Goal: Task Accomplishment & Management: Manage account settings

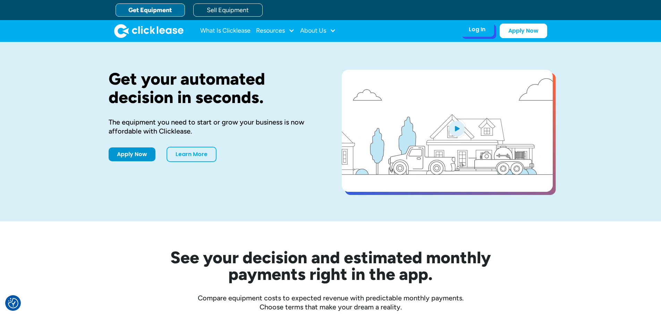
click at [471, 34] on div "Log In Account login I use Clicklease to get my equipment Partner Portal I offe…" at bounding box center [477, 29] width 34 height 15
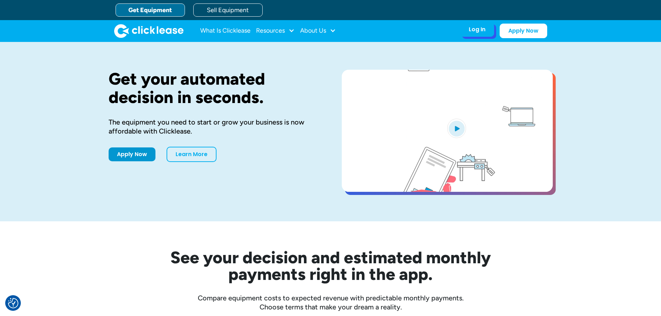
click at [472, 35] on div "Log In Account login I use Clicklease to get my equipment Partner Portal I offe…" at bounding box center [477, 29] width 34 height 15
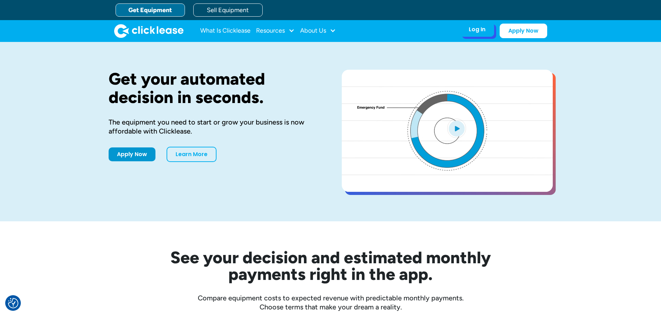
click at [475, 30] on div "Log In" at bounding box center [477, 29] width 17 height 7
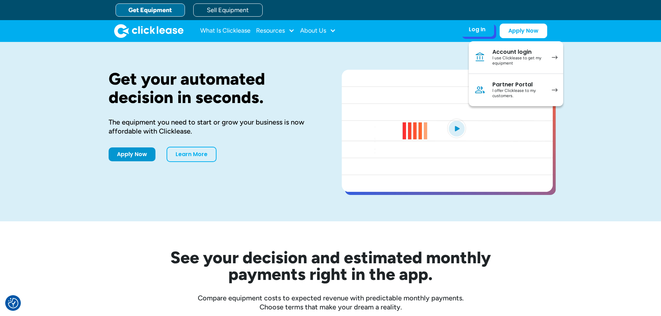
click at [475, 30] on div "Log In" at bounding box center [477, 29] width 17 height 7
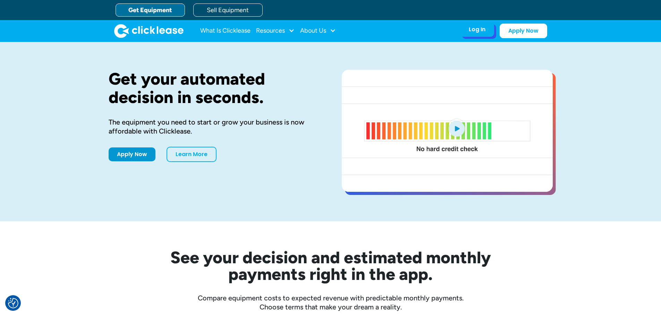
click at [464, 28] on div "Log In Account login I use Clicklease to get my equipment Partner Portal I offe…" at bounding box center [477, 29] width 34 height 15
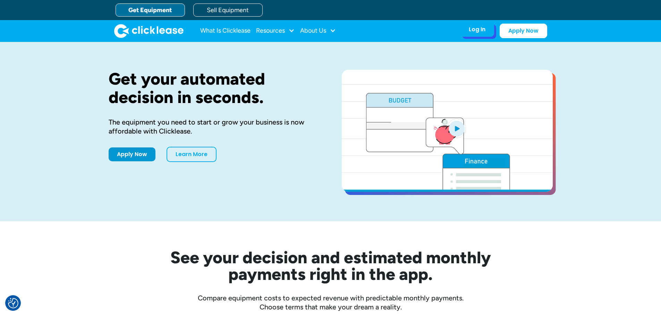
click at [482, 31] on div "Log In" at bounding box center [477, 29] width 17 height 7
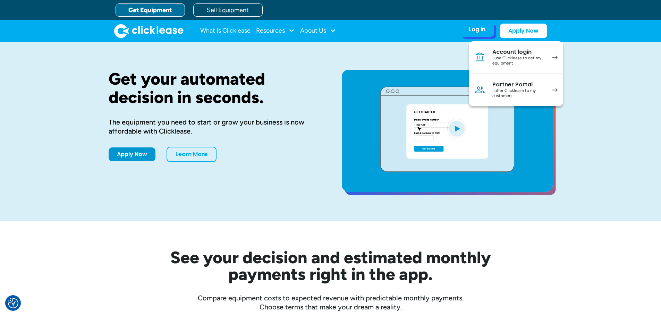
click at [519, 95] on div "I offer Clicklease to my customers." at bounding box center [519, 93] width 52 height 11
